Goal: Information Seeking & Learning: Find specific fact

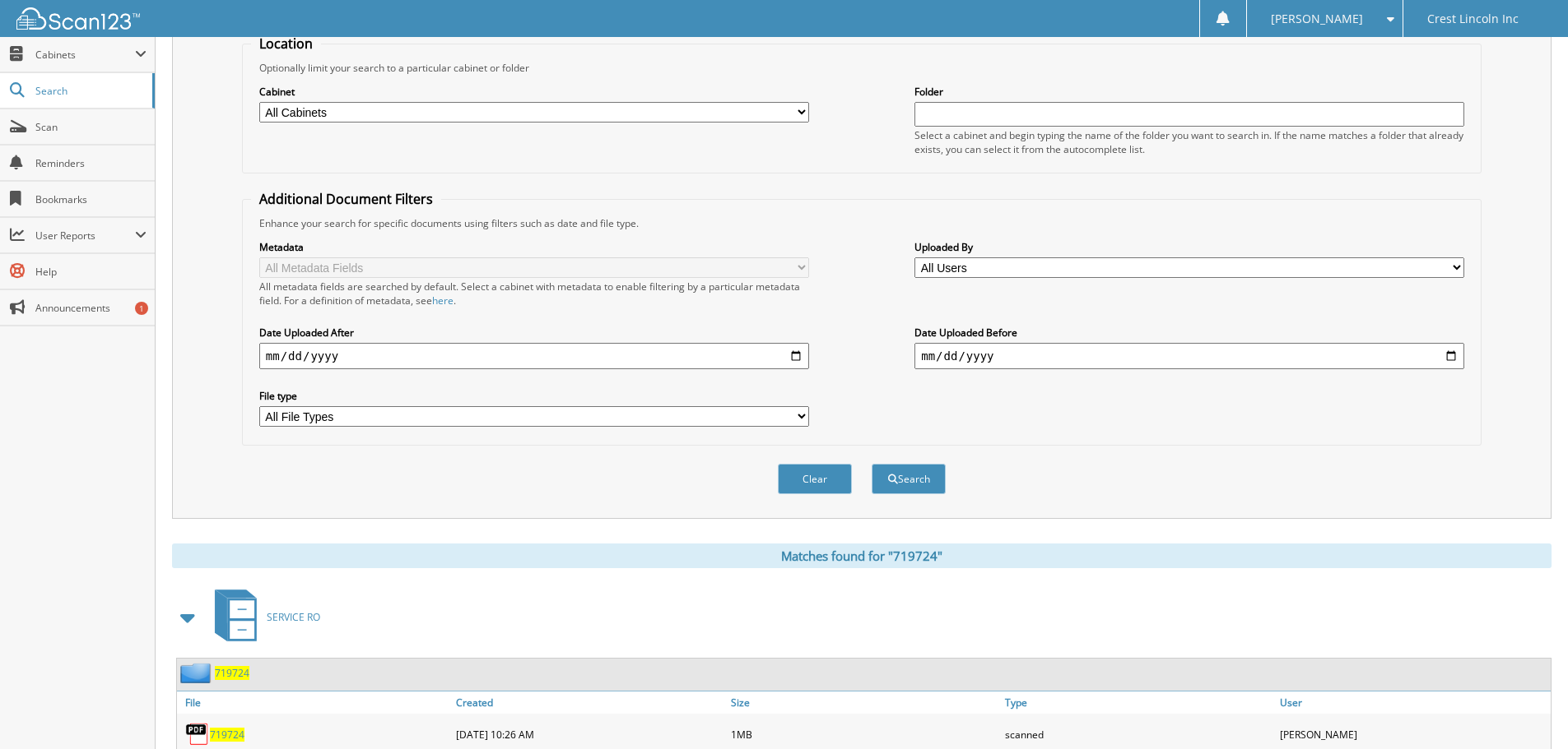
scroll to position [83, 0]
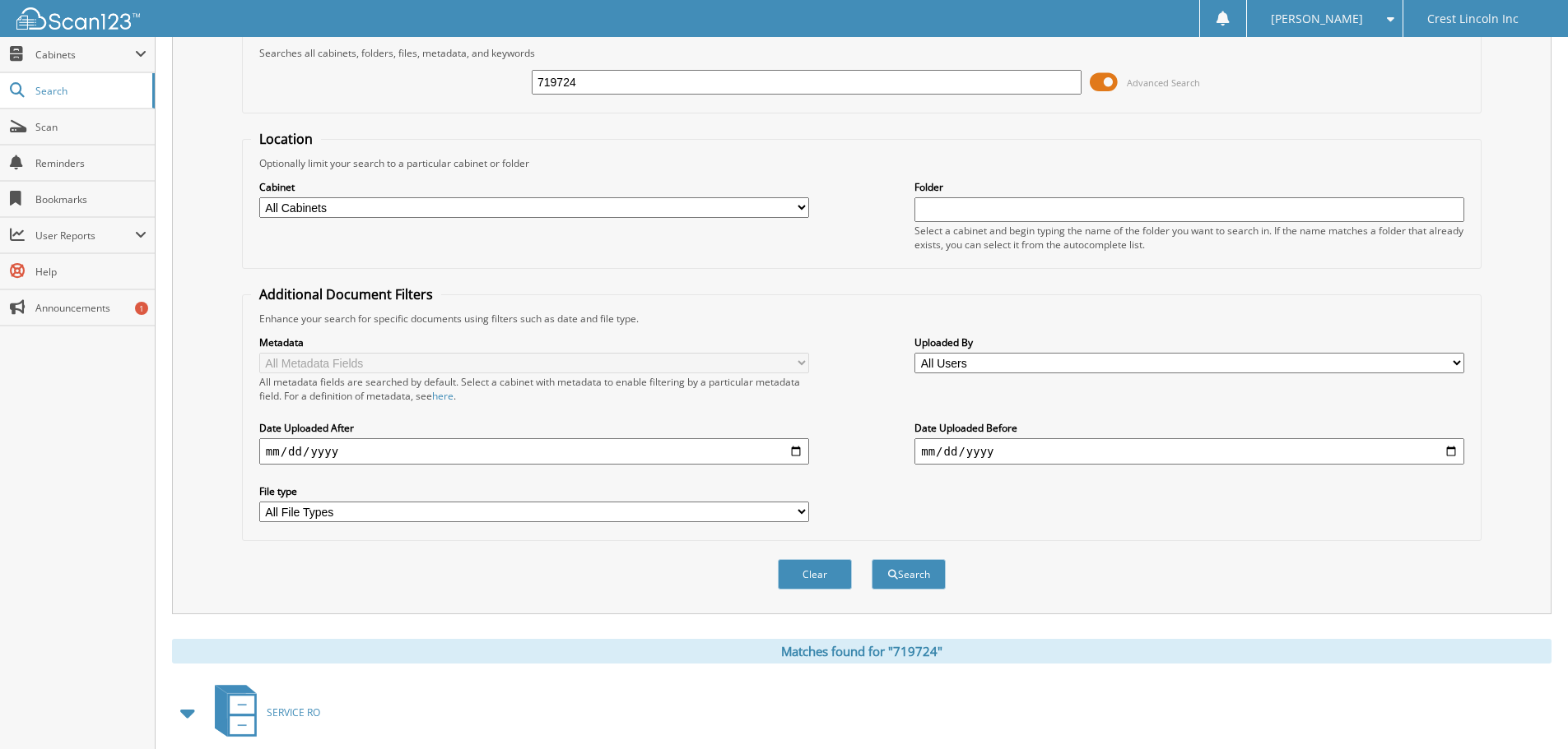
drag, startPoint x: 594, startPoint y: 89, endPoint x: 361, endPoint y: 83, distance: 233.1
click at [395, 83] on div "719724 Advanced Search" at bounding box center [861, 82] width 1221 height 44
type input "722423"
click at [872, 560] on button "Search" at bounding box center [908, 574] width 74 height 30
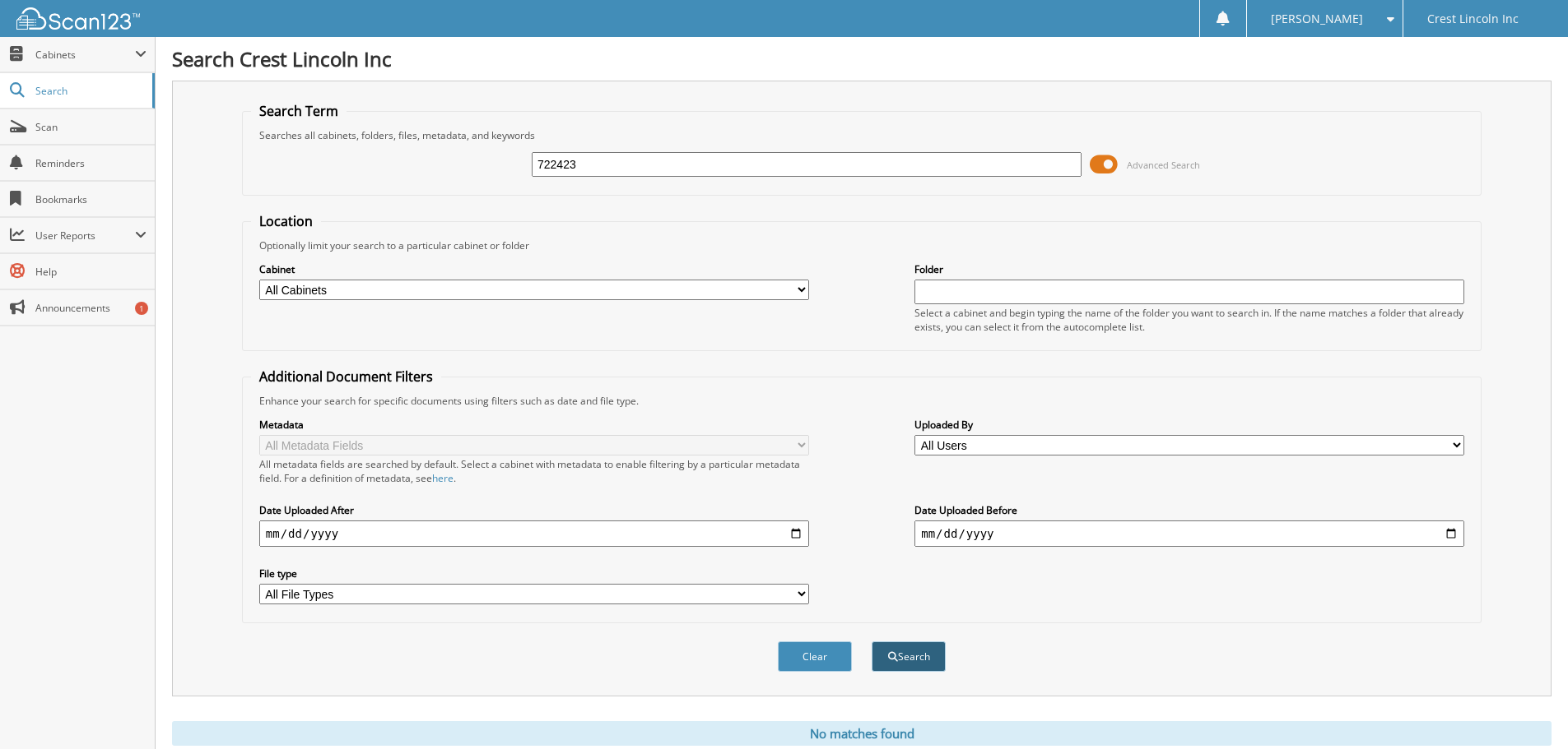
click at [895, 659] on span "submit" at bounding box center [893, 657] width 10 height 10
